Goal: Task Accomplishment & Management: Manage account settings

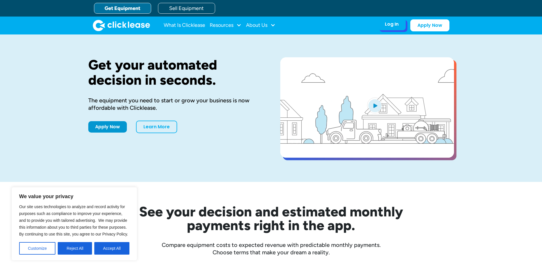
click at [398, 25] on div "Log In Account login I use Clicklease to get my equipment Partner Portal I offe…" at bounding box center [392, 24] width 28 height 12
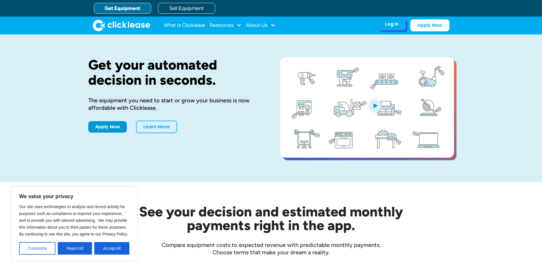
click at [390, 27] on div "Log In" at bounding box center [392, 24] width 14 height 6
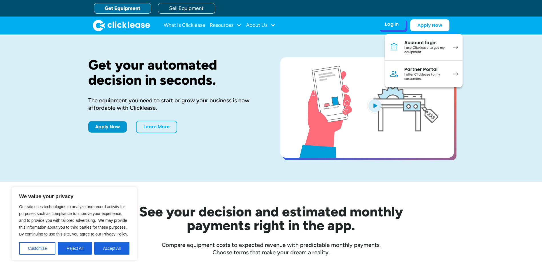
click at [410, 50] on div "I use Clicklease to get my equipment" at bounding box center [425, 50] width 43 height 9
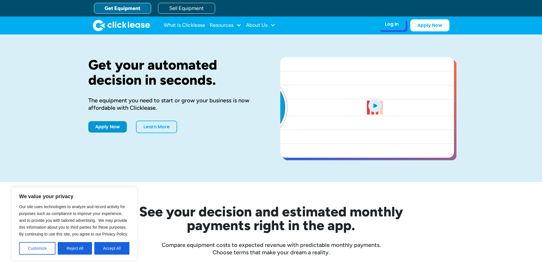
click at [386, 25] on div "Log In" at bounding box center [392, 24] width 14 height 6
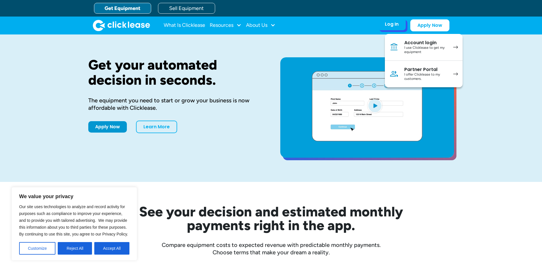
click at [405, 51] on div "I use Clicklease to get my equipment" at bounding box center [425, 50] width 43 height 9
